Goal: Information Seeking & Learning: Learn about a topic

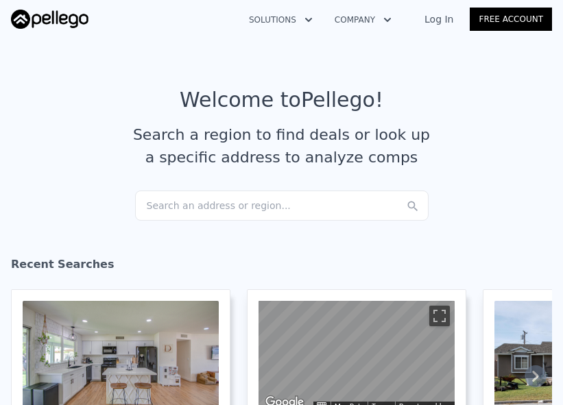
click at [217, 206] on div "Search an address or region..." at bounding box center [281, 206] width 293 height 30
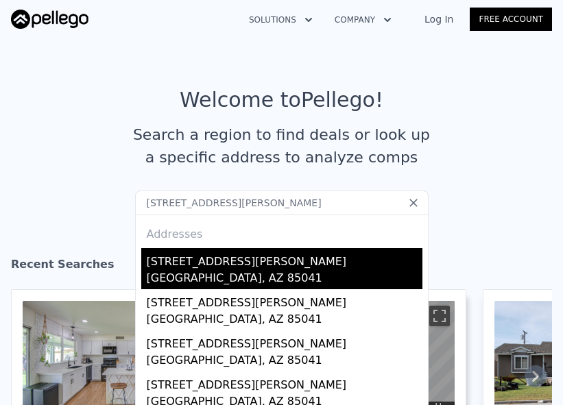
type input "[STREET_ADDRESS][PERSON_NAME]"
click at [234, 268] on div "[STREET_ADDRESS][PERSON_NAME]" at bounding box center [285, 259] width 276 height 22
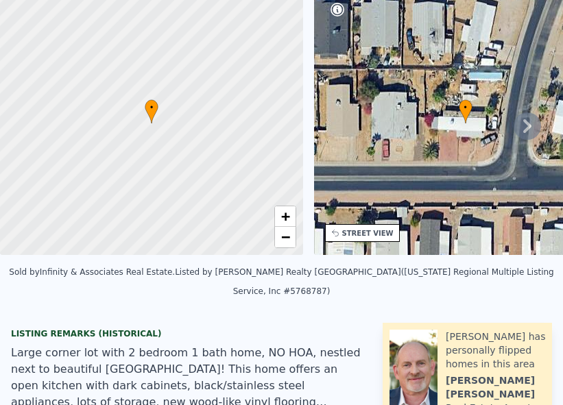
scroll to position [10, 0]
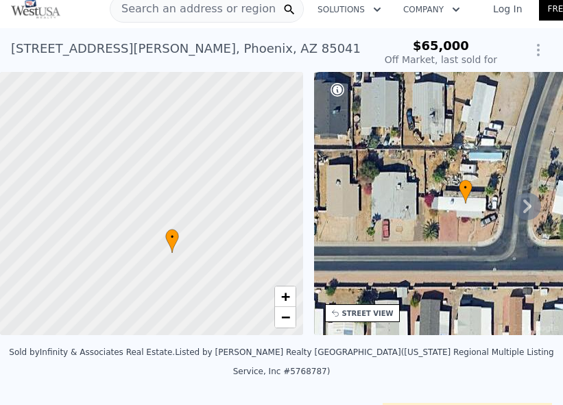
drag, startPoint x: 135, startPoint y: 254, endPoint x: 156, endPoint y: 303, distance: 53.5
click at [156, 303] on div at bounding box center [151, 204] width 363 height 316
click at [200, 11] on span "Search an address or region" at bounding box center [192, 9] width 165 height 16
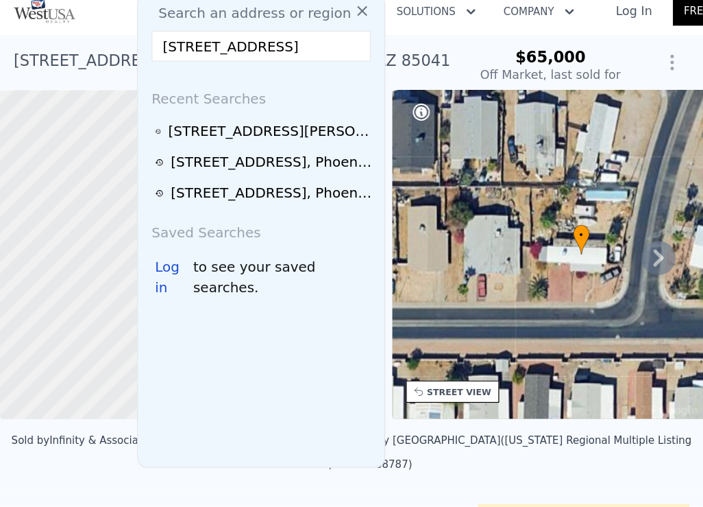
scroll to position [0, 18]
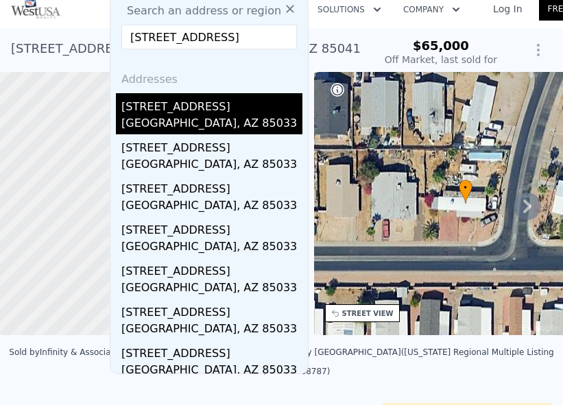
type input "[STREET_ADDRESS]"
click at [184, 116] on div "[GEOGRAPHIC_DATA], AZ 85033" at bounding box center [211, 124] width 181 height 19
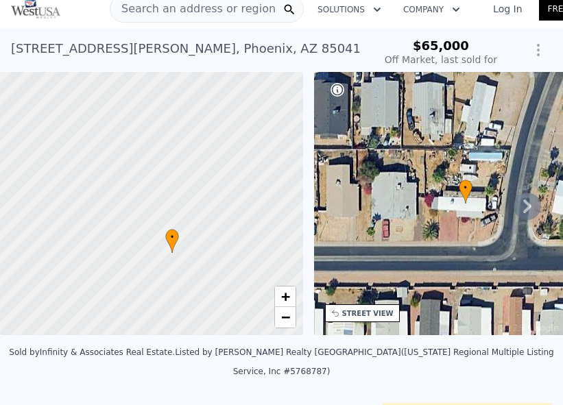
click at [216, 104] on div at bounding box center [151, 204] width 363 height 316
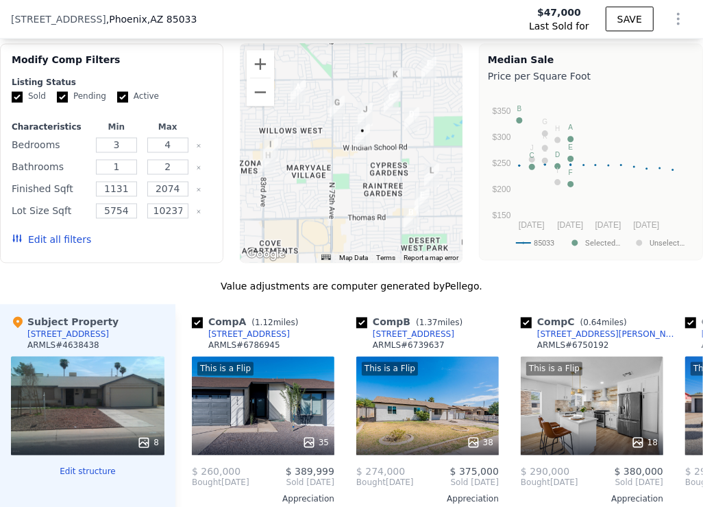
scroll to position [1328, 0]
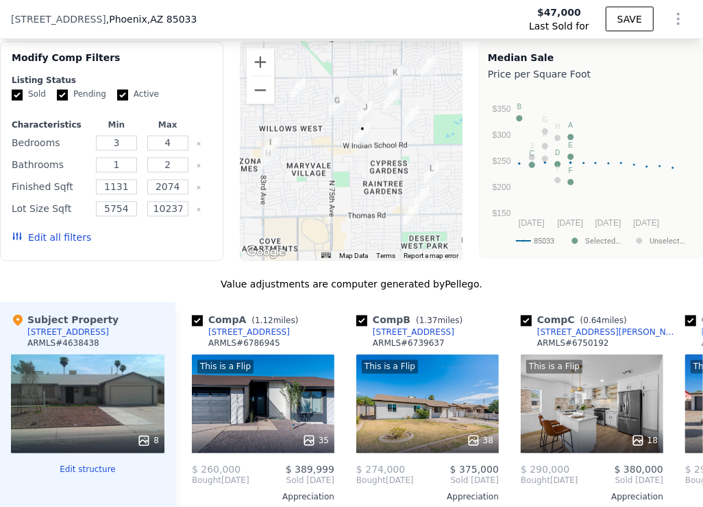
type input "$ 398,000"
type input "$ 329,133"
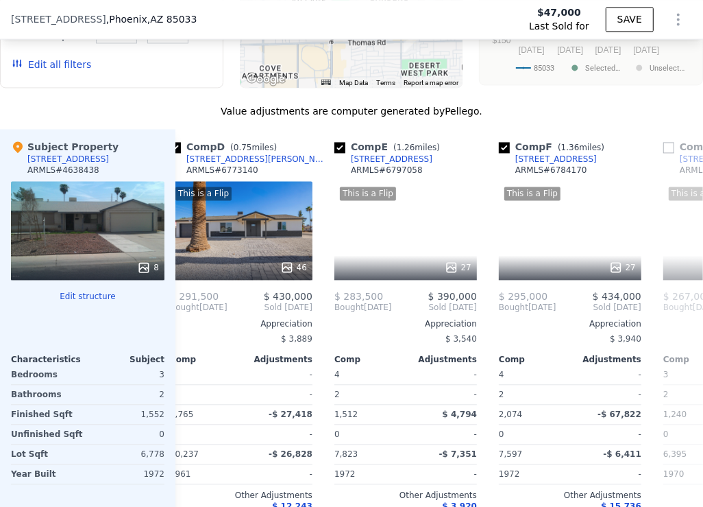
scroll to position [0, 566]
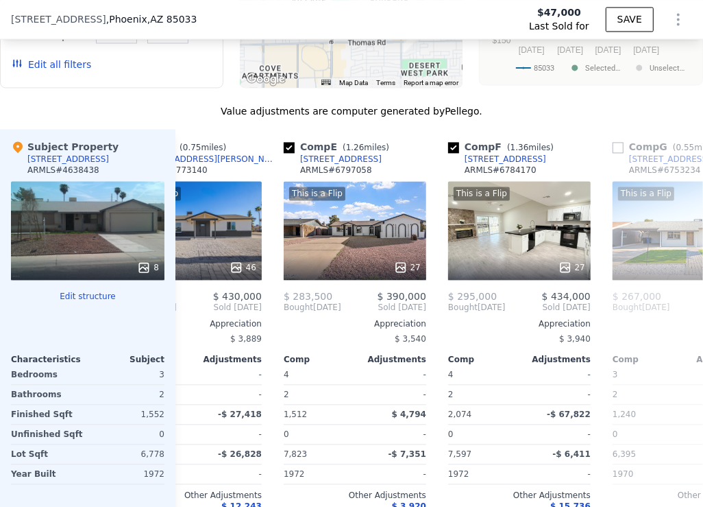
click at [562, 21] on icon "Show Options" at bounding box center [678, 19] width 16 height 16
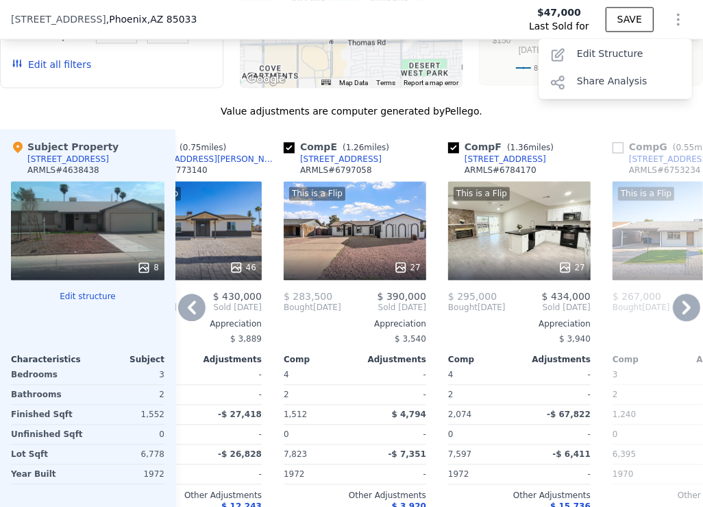
click at [562, 140] on div "Comp F ( 1.36 miles) [STREET_ADDRESS][PERSON_NAME] # 6784170" at bounding box center [519, 160] width 143 height 41
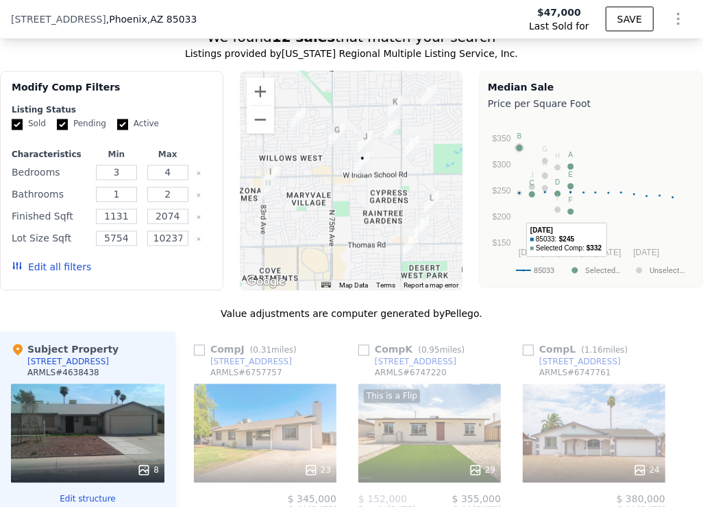
scroll to position [1211, 0]
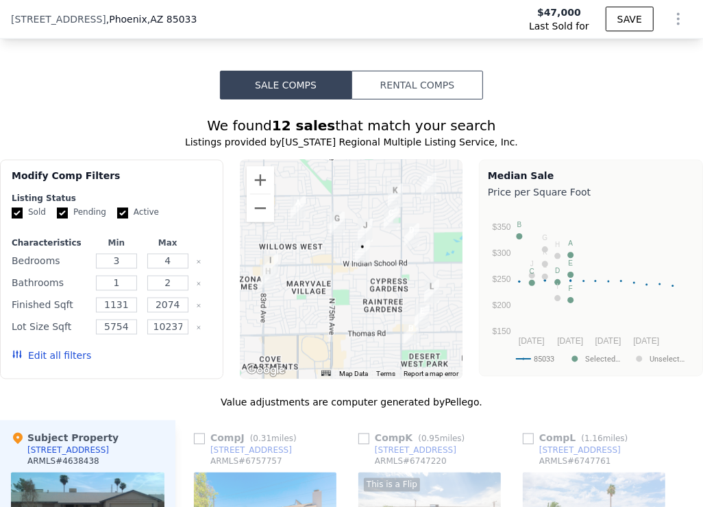
click at [53, 349] on button "Edit all filters" at bounding box center [52, 356] width 80 height 14
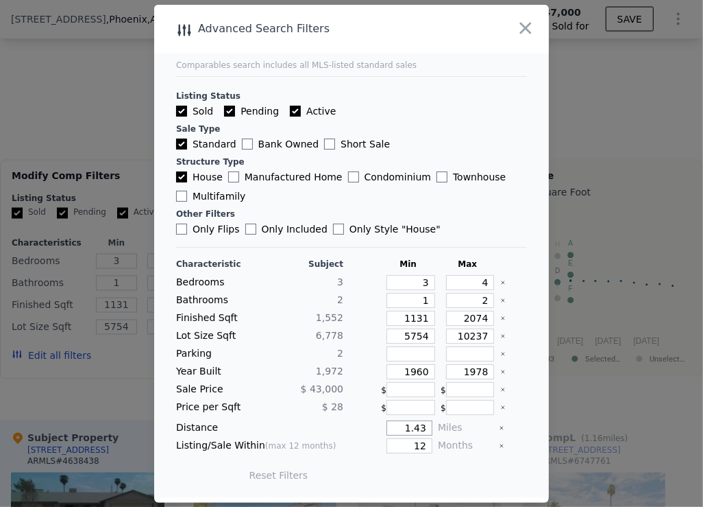
drag, startPoint x: 428, startPoint y: 426, endPoint x: 365, endPoint y: 425, distance: 63.8
click at [365, 404] on div "1.43" at bounding box center [391, 427] width 84 height 15
type input "2"
drag, startPoint x: 427, startPoint y: 443, endPoint x: 406, endPoint y: 442, distance: 21.3
click at [406, 404] on input "12" at bounding box center [410, 445] width 46 height 15
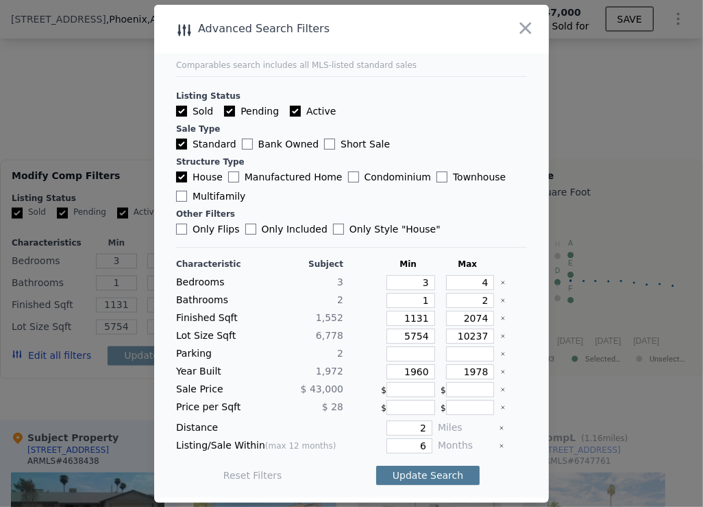
click at [430, 404] on button "Update Search" at bounding box center [428, 474] width 104 height 19
drag, startPoint x: 427, startPoint y: 445, endPoint x: 419, endPoint y: 445, distance: 8.2
click at [419, 404] on input "6" at bounding box center [410, 445] width 46 height 15
type input "9"
click at [415, 404] on button "Update Search" at bounding box center [428, 474] width 104 height 19
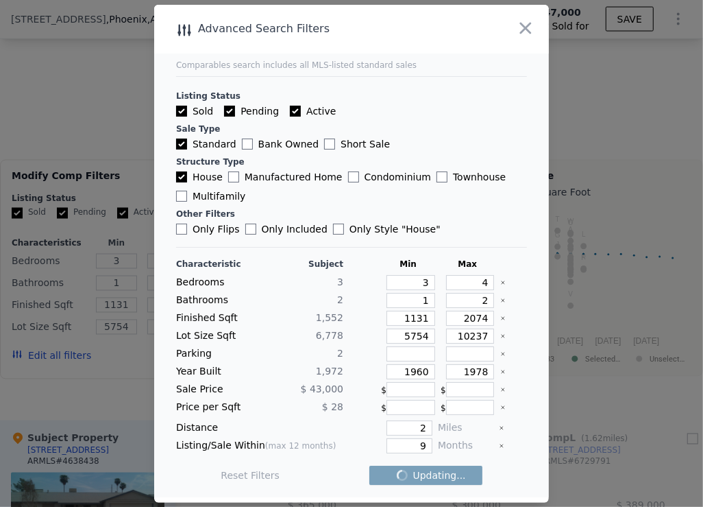
checkbox input "false"
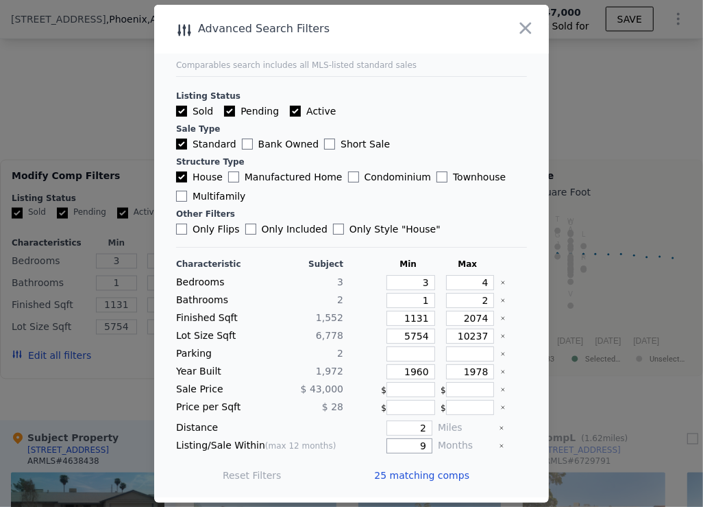
drag, startPoint x: 426, startPoint y: 446, endPoint x: 409, endPoint y: 446, distance: 17.1
click at [409, 404] on input "9" at bounding box center [410, 445] width 46 height 15
drag, startPoint x: 427, startPoint y: 442, endPoint x: 411, endPoint y: 442, distance: 15.8
click at [411, 404] on input "6" at bounding box center [410, 445] width 46 height 15
type input "9"
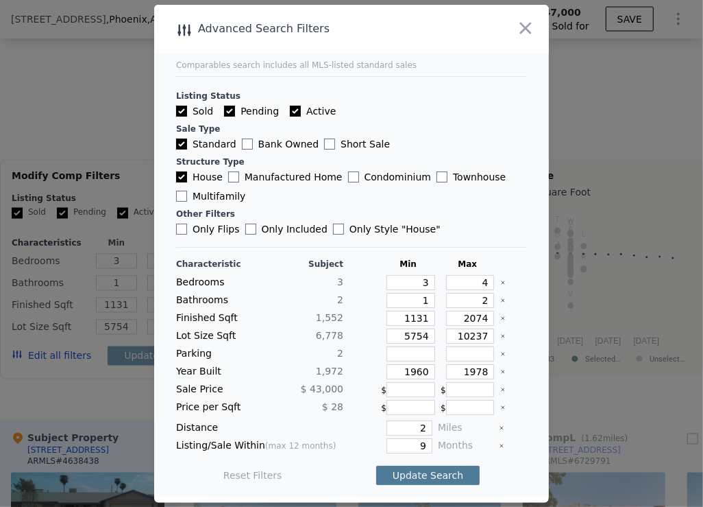
click at [420, 404] on button "Update Search" at bounding box center [428, 474] width 104 height 19
click at [527, 28] on icon "button" at bounding box center [526, 28] width 12 height 12
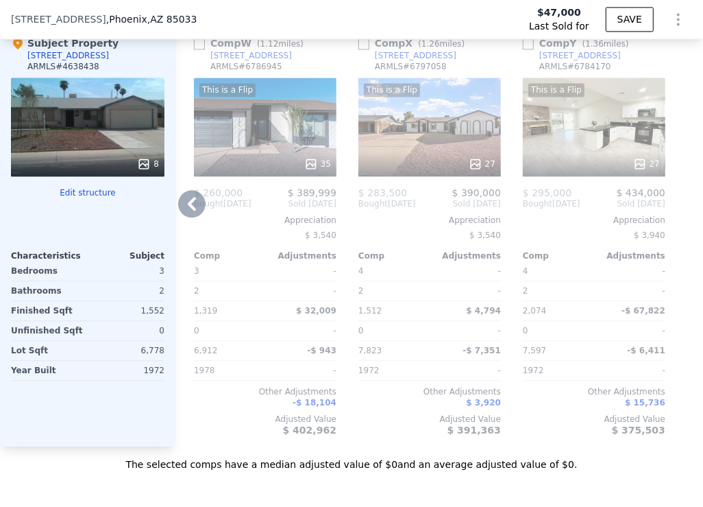
scroll to position [1570, 0]
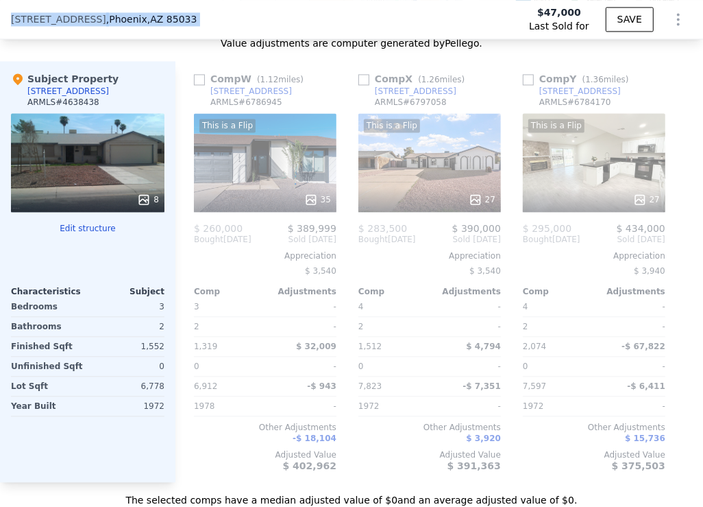
drag, startPoint x: 467, startPoint y: 5, endPoint x: 320, endPoint y: -85, distance: 172.4
click at [320, 0] on html "Search an address or region Solutions Company Open main menu Log In Free Accoun…" at bounding box center [351, 253] width 703 height 507
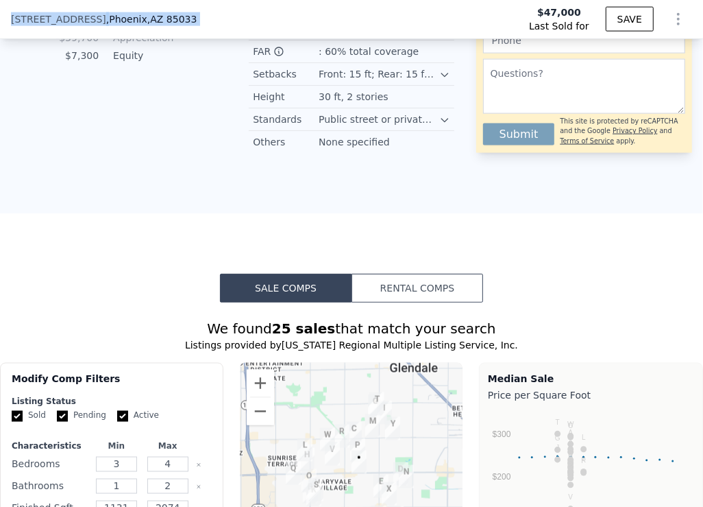
scroll to position [844, 0]
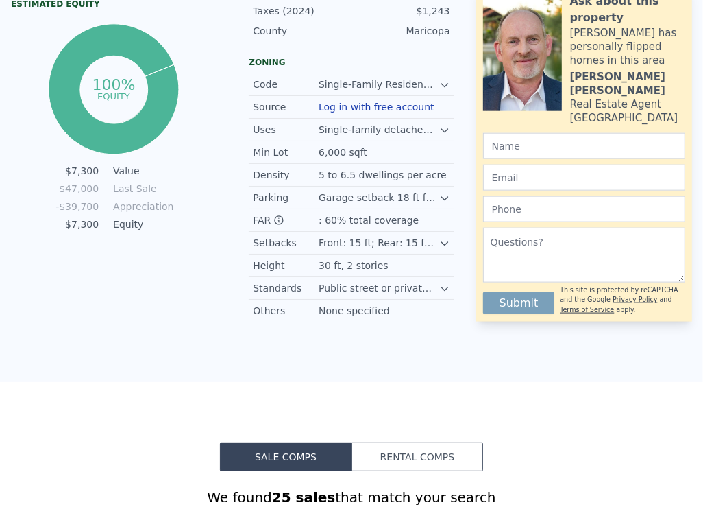
scroll to position [0, 0]
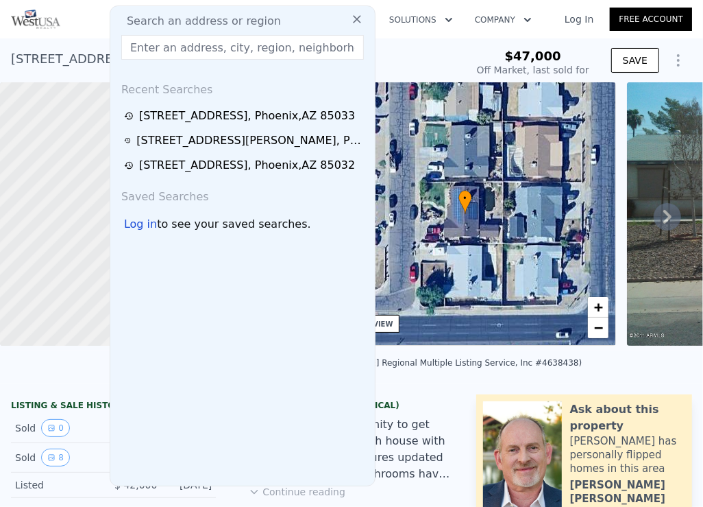
click at [267, 48] on input "text" at bounding box center [242, 47] width 243 height 25
click at [175, 43] on input "text" at bounding box center [242, 47] width 243 height 25
checkbox input "true"
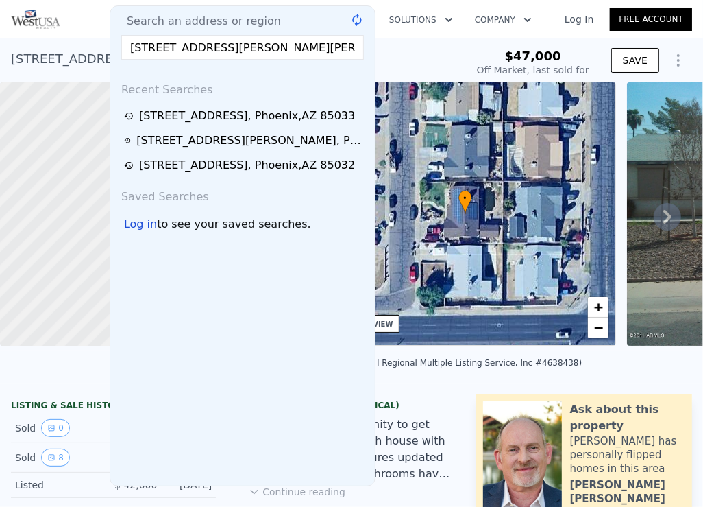
scroll to position [0, 153]
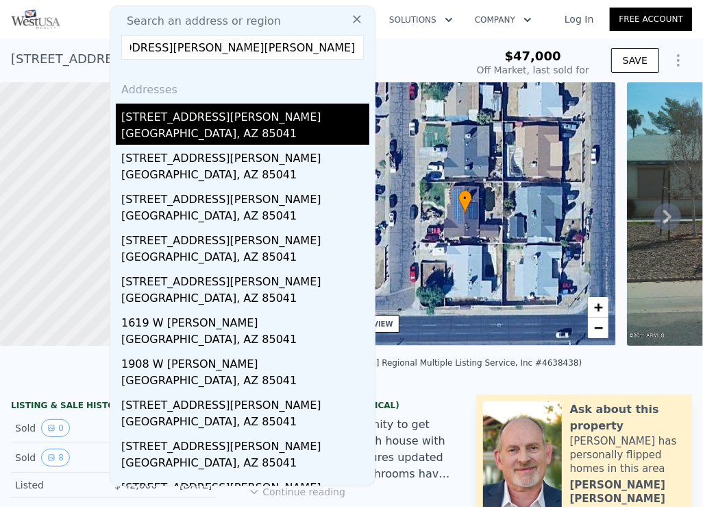
type input "[STREET_ADDRESS][PERSON_NAME][PERSON_NAME]"
click at [204, 125] on div "[GEOGRAPHIC_DATA], AZ 85041" at bounding box center [245, 134] width 248 height 19
click at [204, 125] on div at bounding box center [151, 214] width 363 height 316
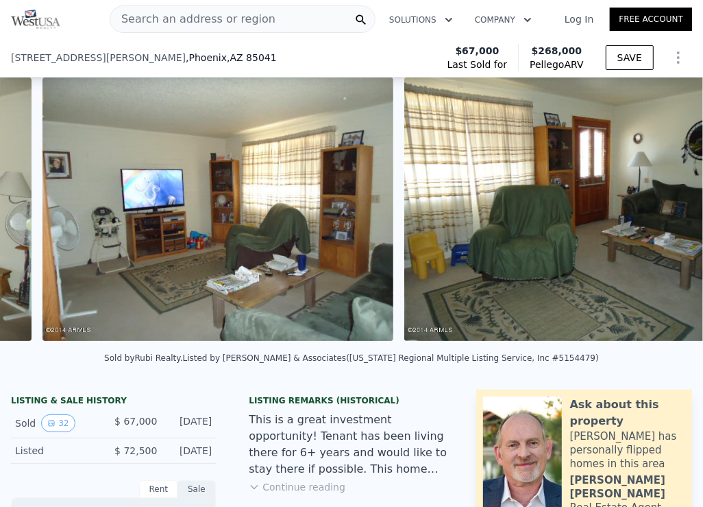
scroll to position [0, 5694]
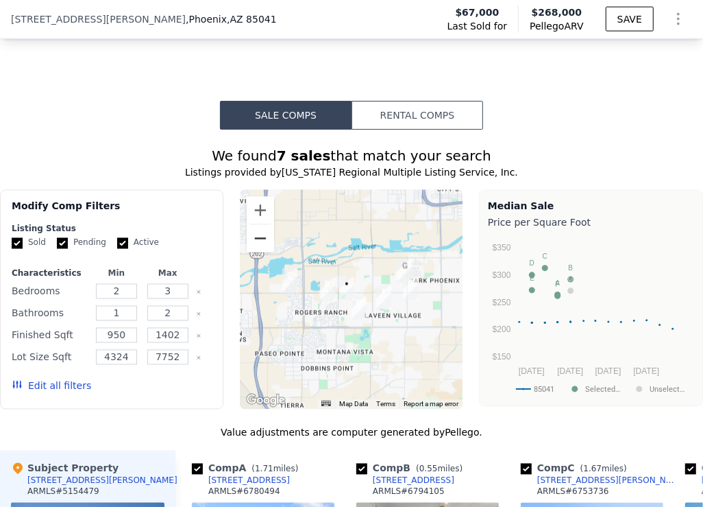
click at [256, 233] on button "Zoom out" at bounding box center [260, 238] width 27 height 27
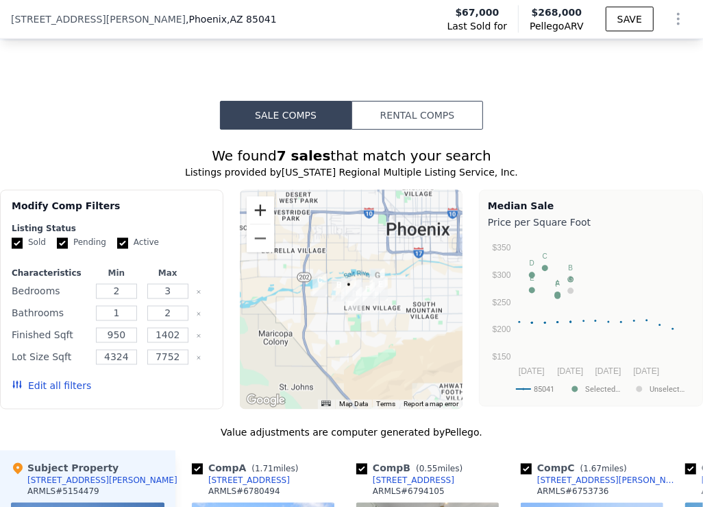
click at [263, 199] on button "Zoom in" at bounding box center [260, 210] width 27 height 27
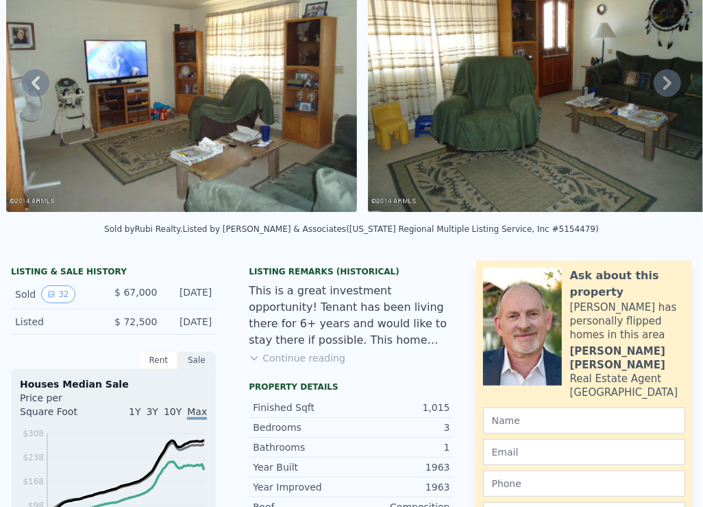
scroll to position [0, 0]
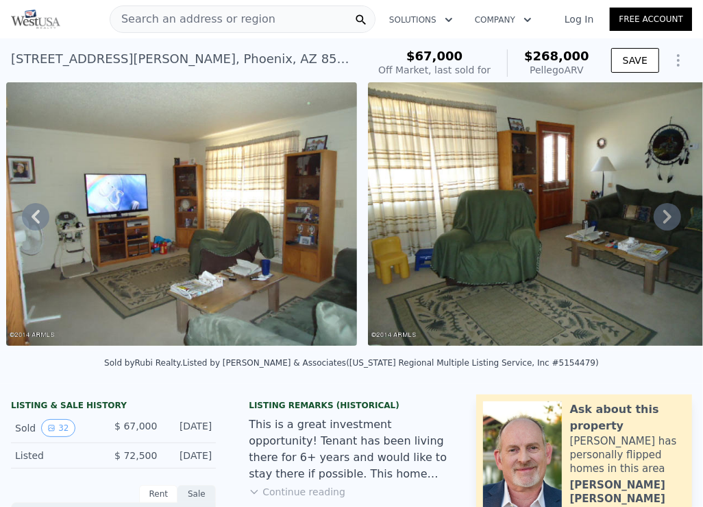
click at [265, 14] on div "Search an address or region" at bounding box center [243, 18] width 266 height 27
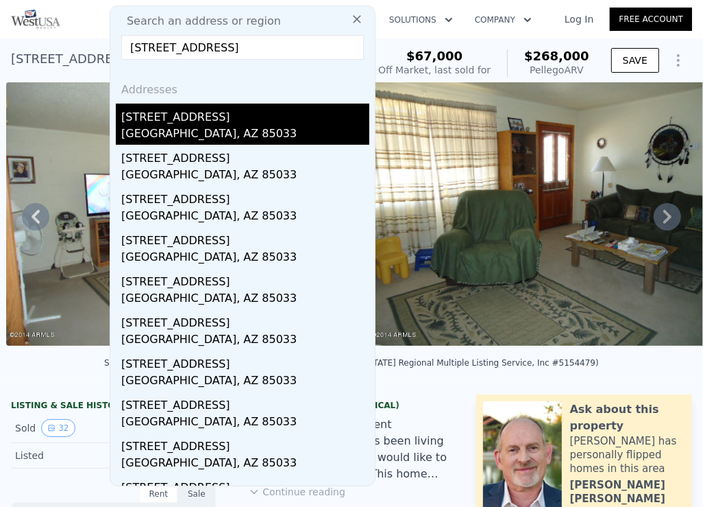
type input "[STREET_ADDRESS]"
click at [204, 129] on div "[GEOGRAPHIC_DATA], AZ 85033" at bounding box center [245, 134] width 248 height 19
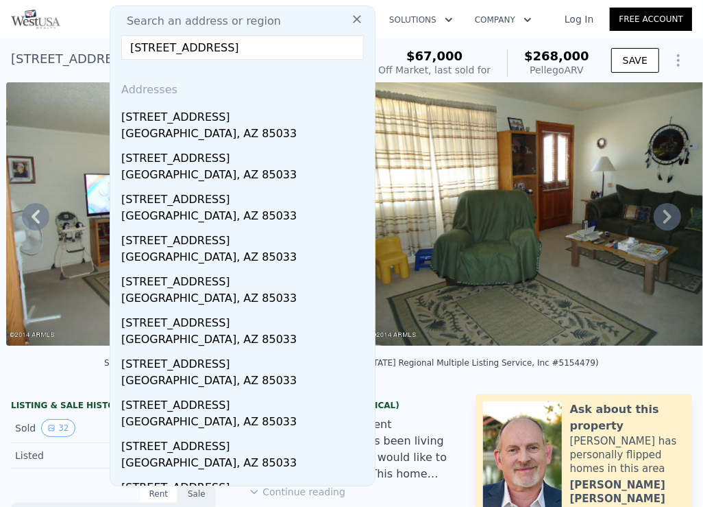
click at [239, 124] on img at bounding box center [181, 213] width 351 height 263
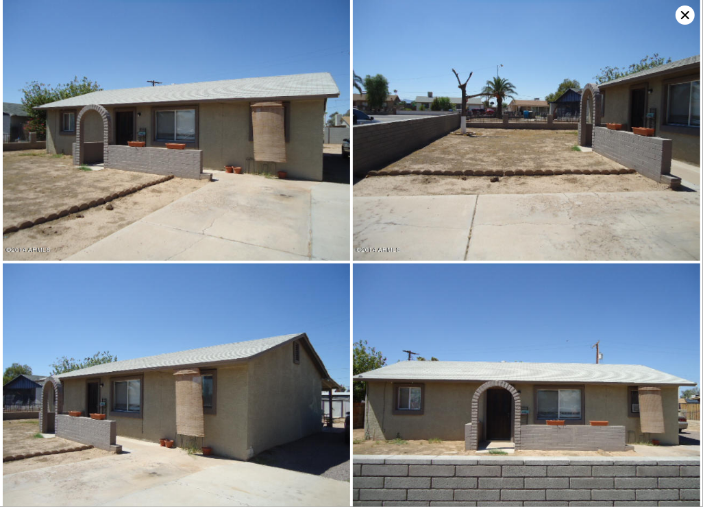
click at [562, 17] on icon at bounding box center [685, 14] width 19 height 19
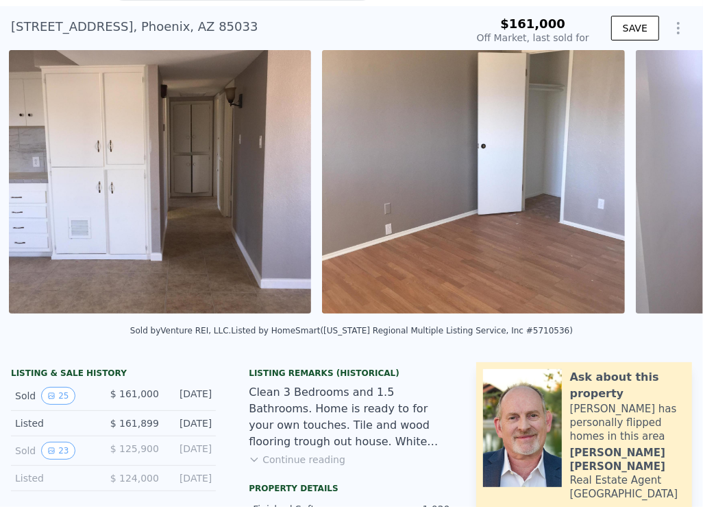
scroll to position [0, 6370]
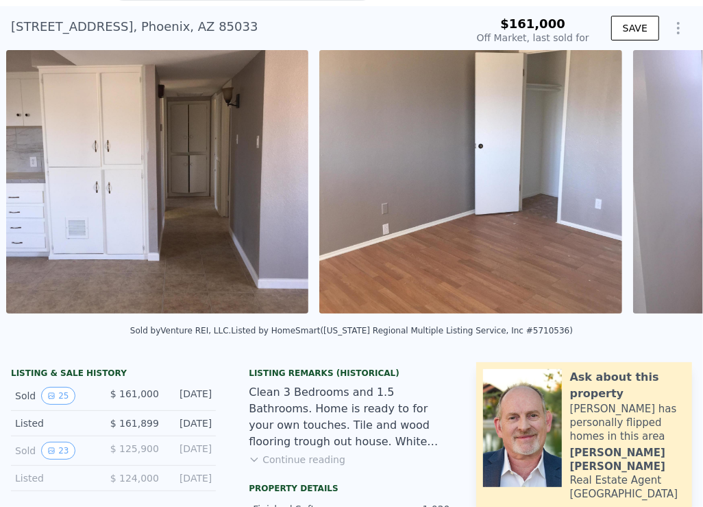
type input "$ 328,000"
type input "$ 139,413"
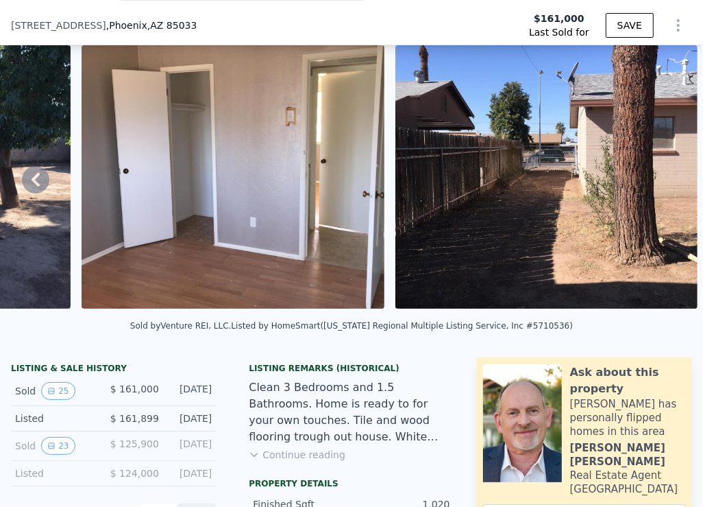
scroll to position [432, 0]
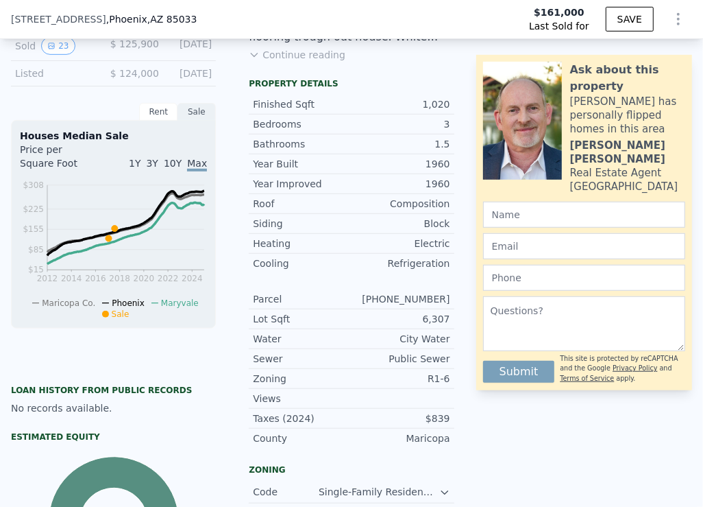
click at [301, 54] on button "Continue reading" at bounding box center [297, 55] width 97 height 14
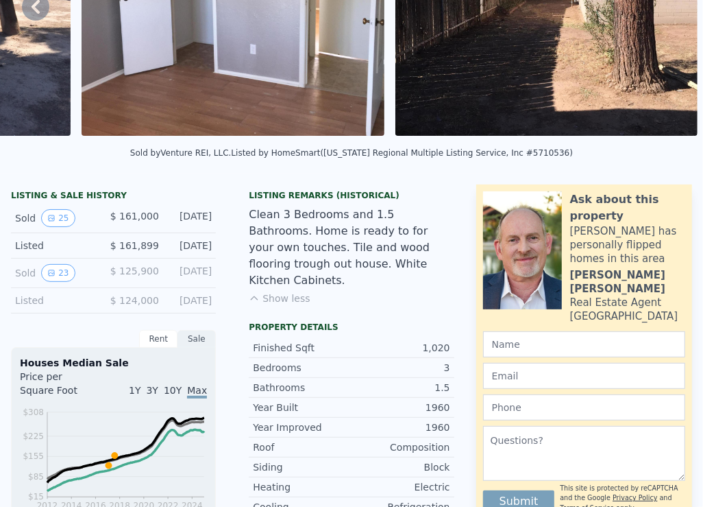
scroll to position [0, 0]
